Goal: Information Seeking & Learning: Learn about a topic

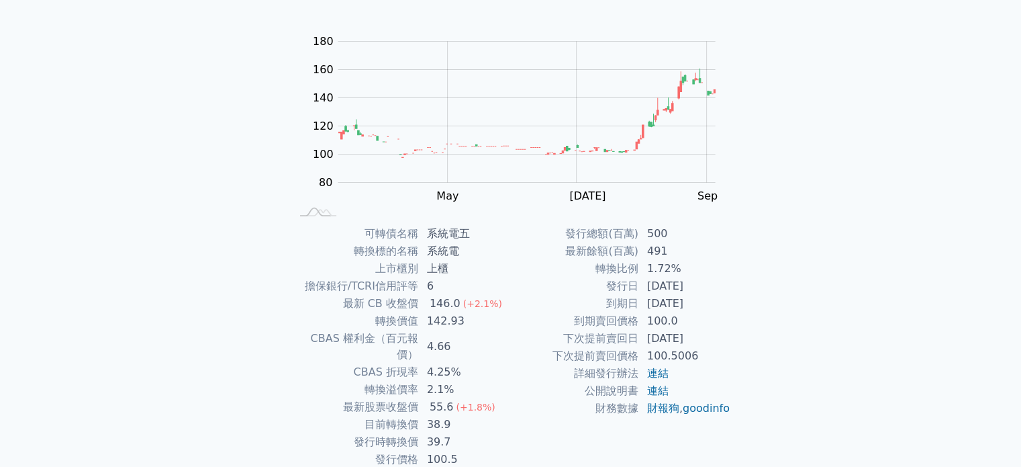
scroll to position [134, 0]
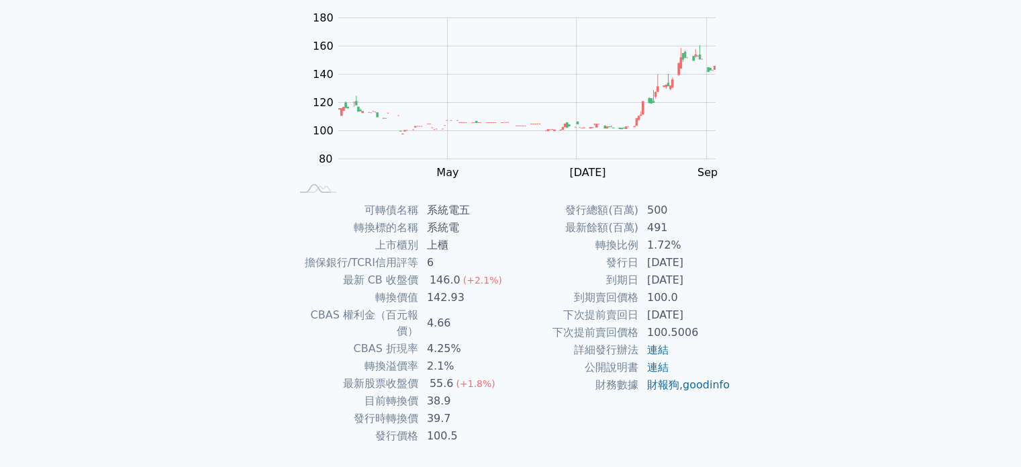
click at [444, 298] on td "142.93" at bounding box center [465, 297] width 92 height 17
